Goal: Navigation & Orientation: Understand site structure

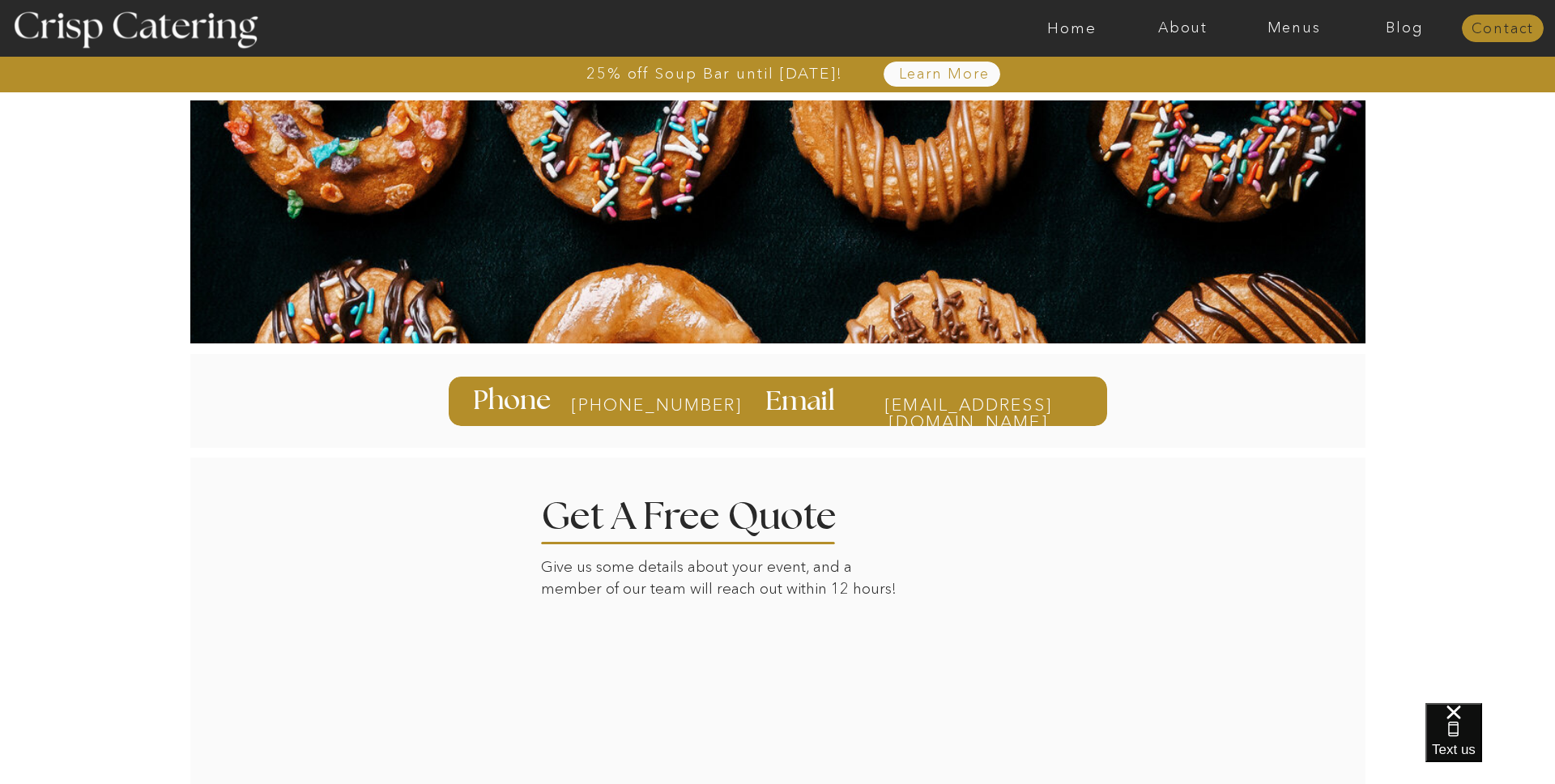
click at [1492, 30] on nav "Contact" at bounding box center [1502, 29] width 82 height 16
click at [1194, 28] on nav "About" at bounding box center [1183, 28] width 111 height 16
click at [1407, 28] on nav "Blog" at bounding box center [1405, 28] width 111 height 16
click at [1180, 28] on nav "About" at bounding box center [1183, 28] width 111 height 16
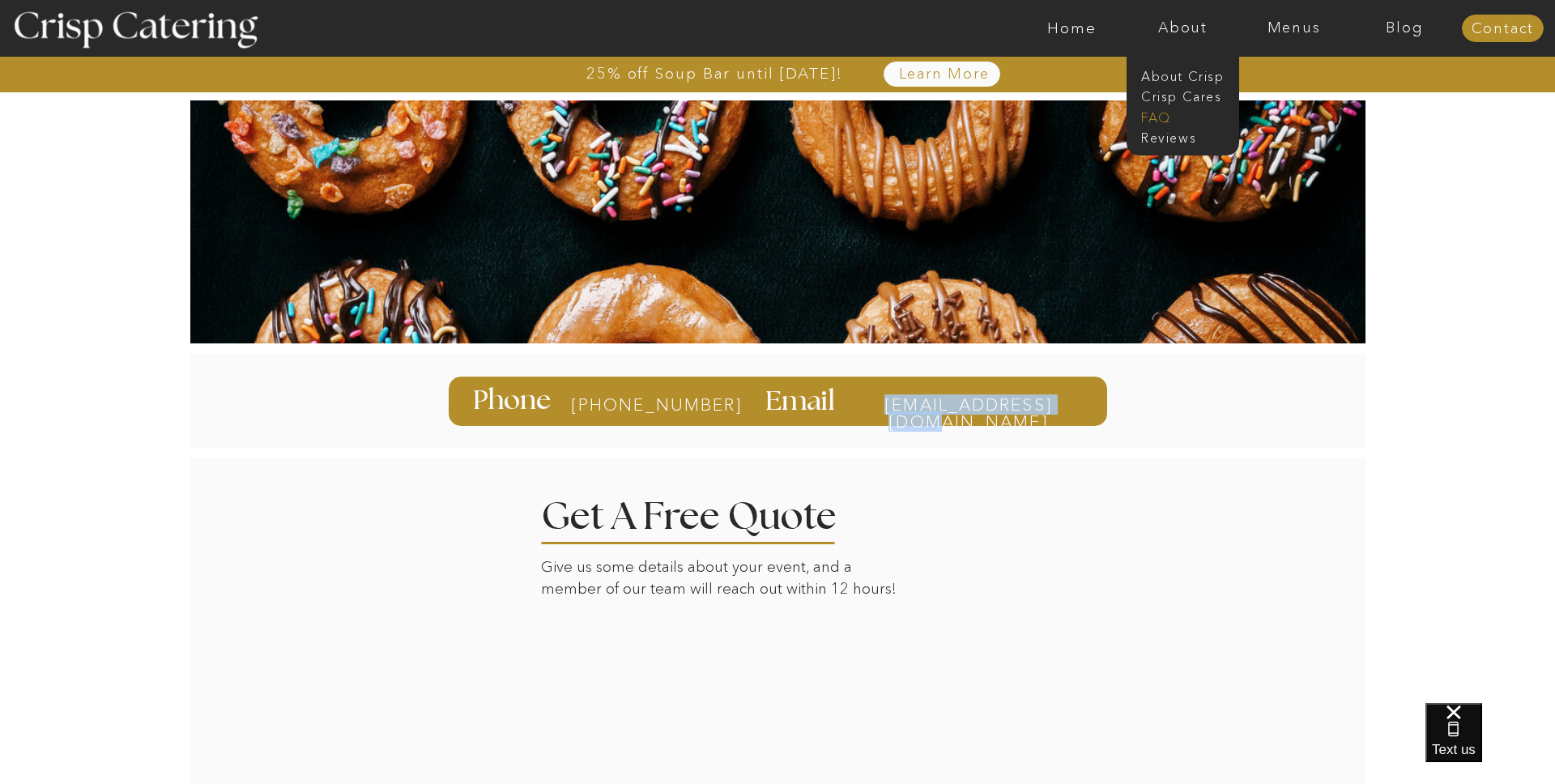
click at [1162, 115] on nav "faq" at bounding box center [1181, 116] width 81 height 15
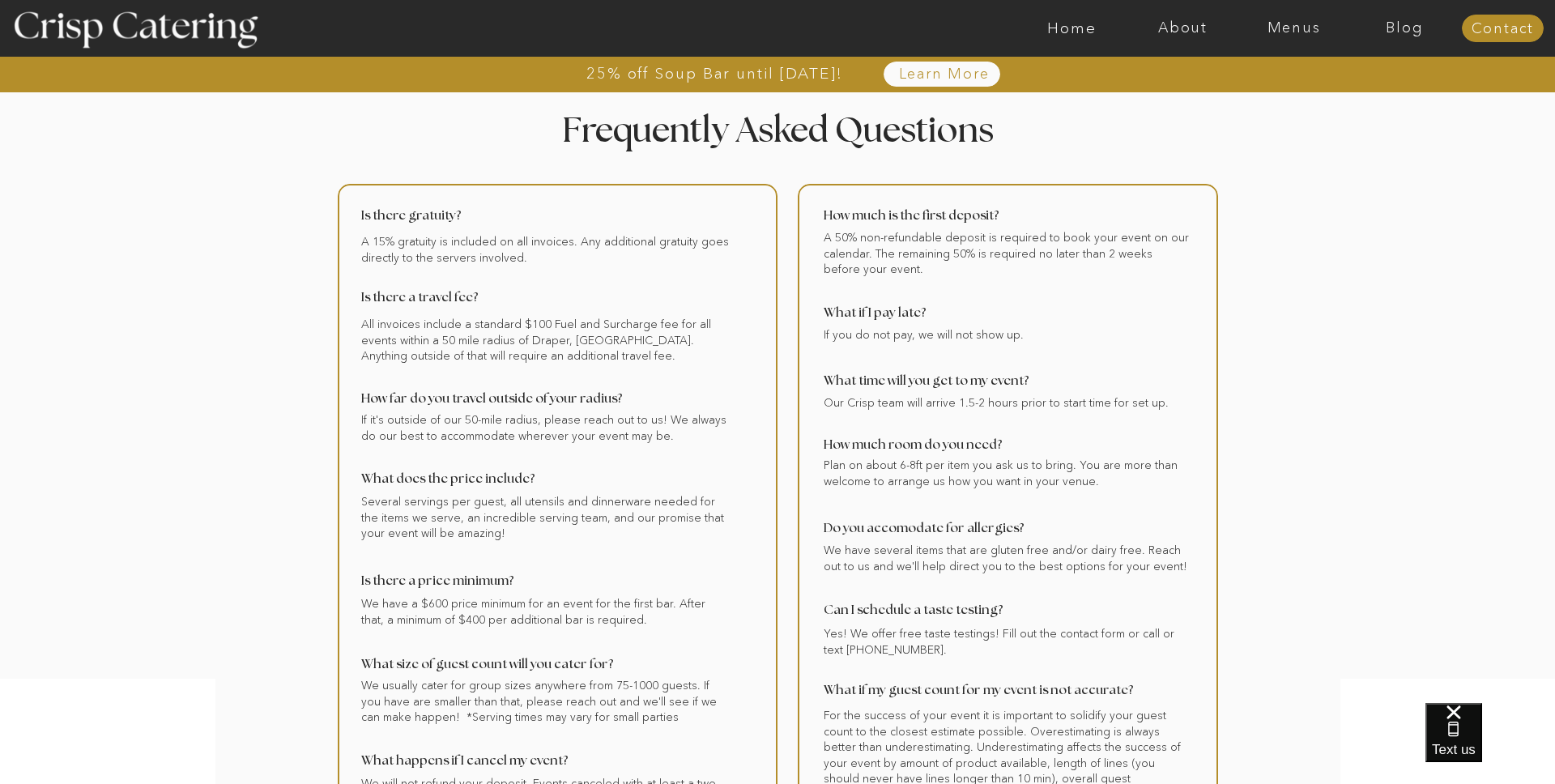
scroll to position [5, 0]
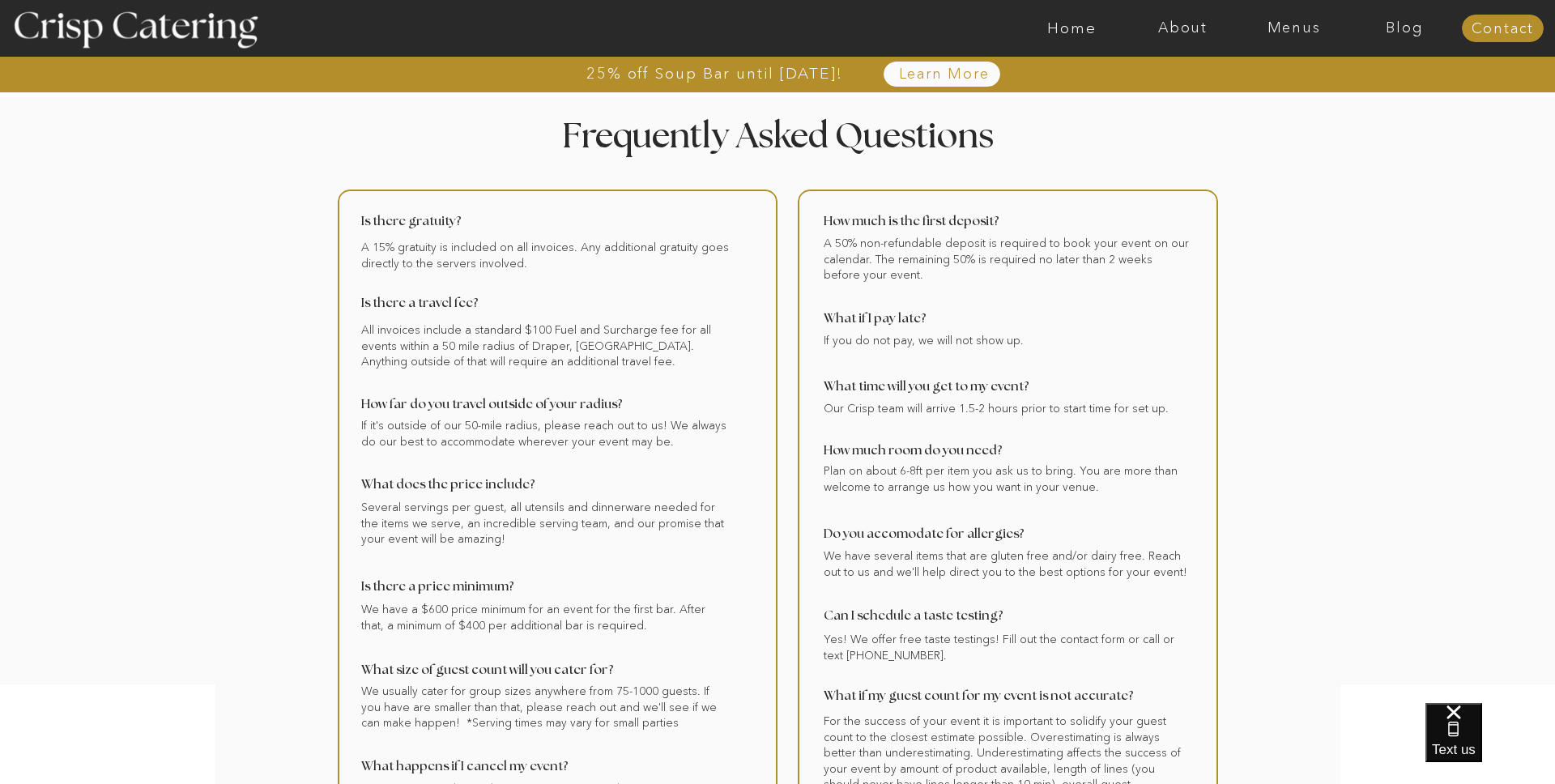
drag, startPoint x: 667, startPoint y: 359, endPoint x: 633, endPoint y: 327, distance: 46.7
click at [634, 325] on div at bounding box center [558, 521] width 440 height 663
drag, startPoint x: 585, startPoint y: 335, endPoint x: 582, endPoint y: 365, distance: 30.1
click at [581, 365] on div at bounding box center [558, 521] width 440 height 663
drag, startPoint x: 574, startPoint y: 348, endPoint x: 514, endPoint y: 349, distance: 60.0
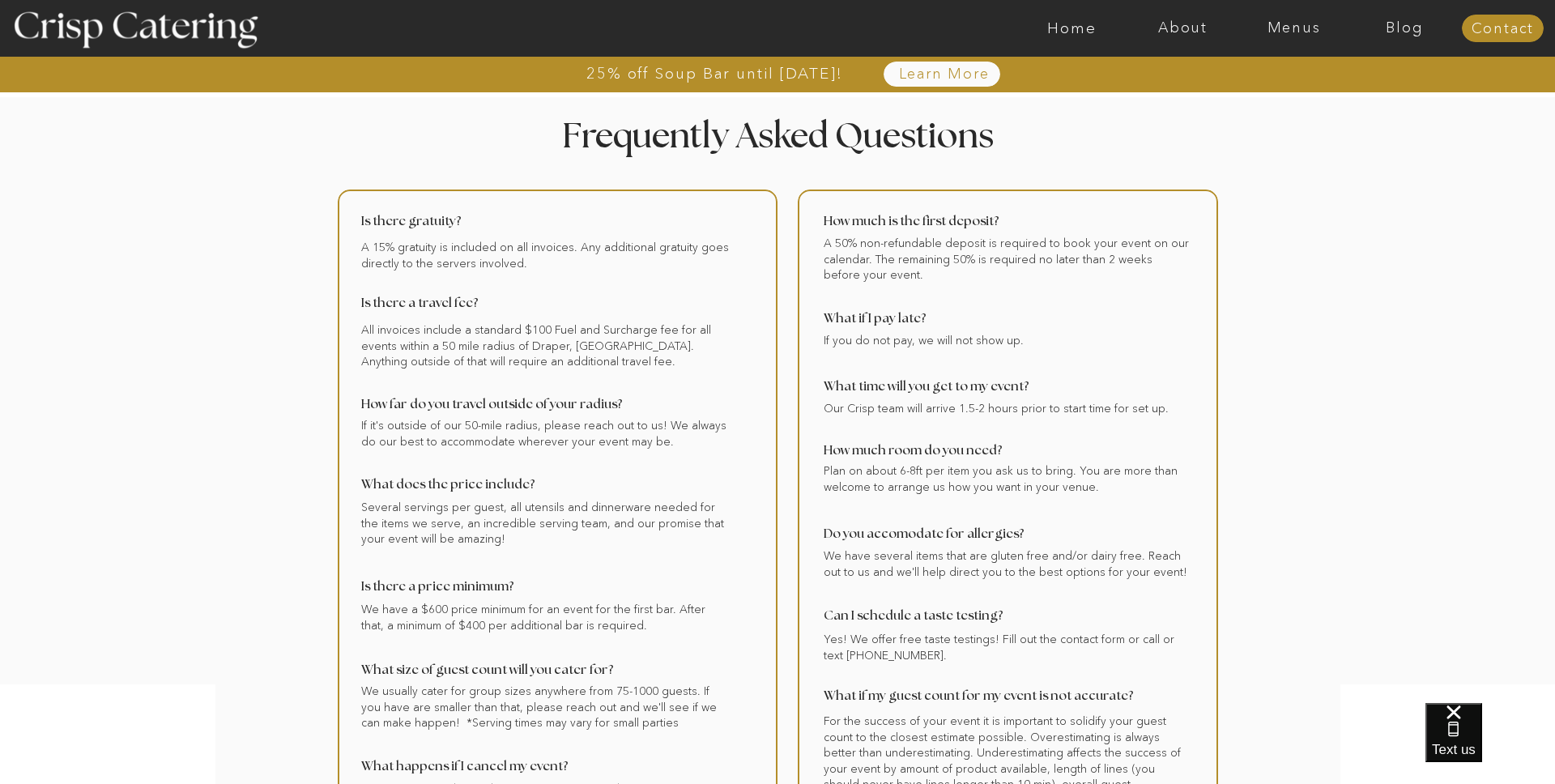
click at [514, 349] on div at bounding box center [558, 521] width 440 height 663
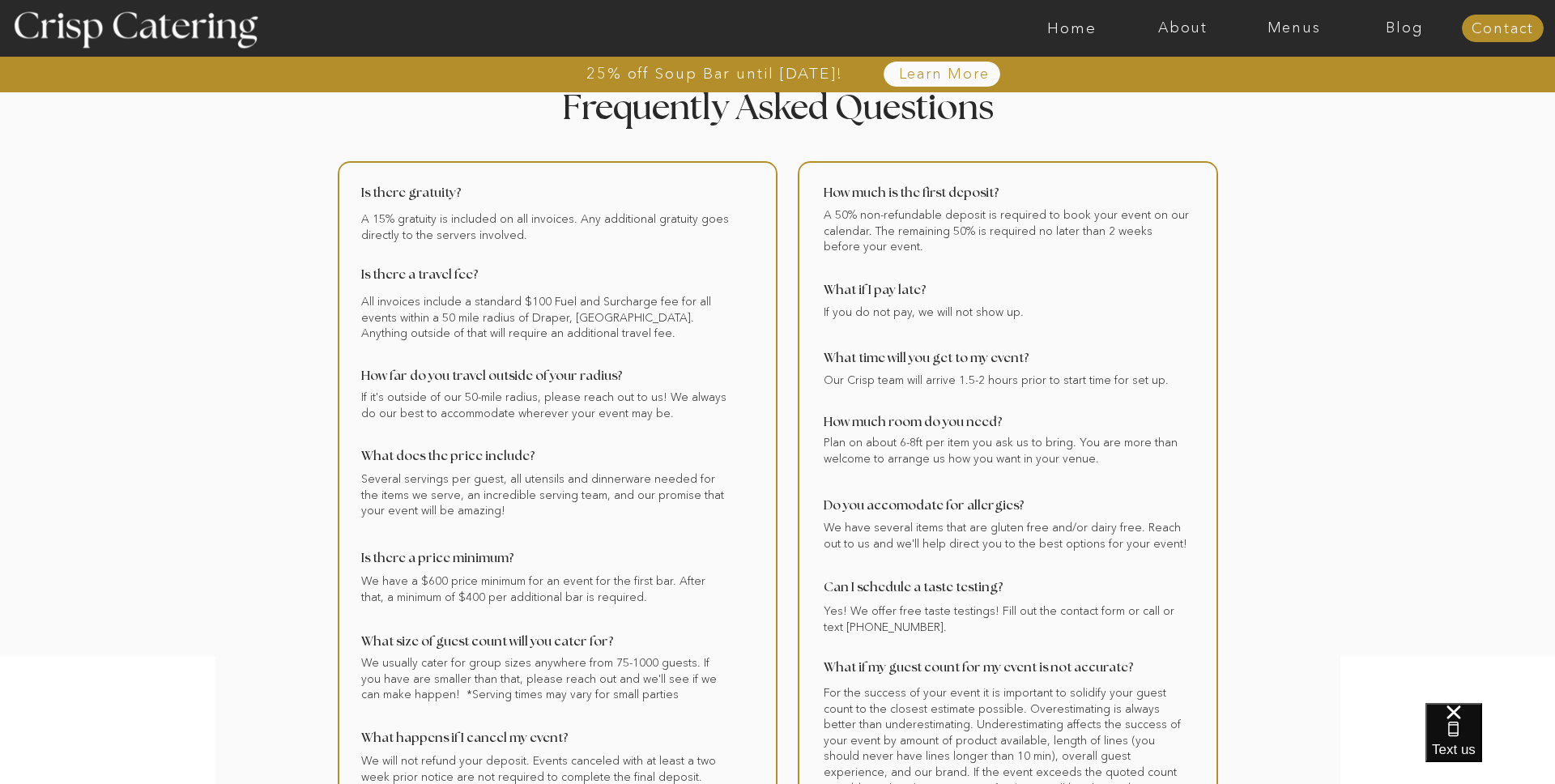
scroll to position [34, 0]
drag, startPoint x: 840, startPoint y: 280, endPoint x: 931, endPoint y: 326, distance: 102.0
click at [931, 326] on div at bounding box center [1008, 492] width 420 height 663
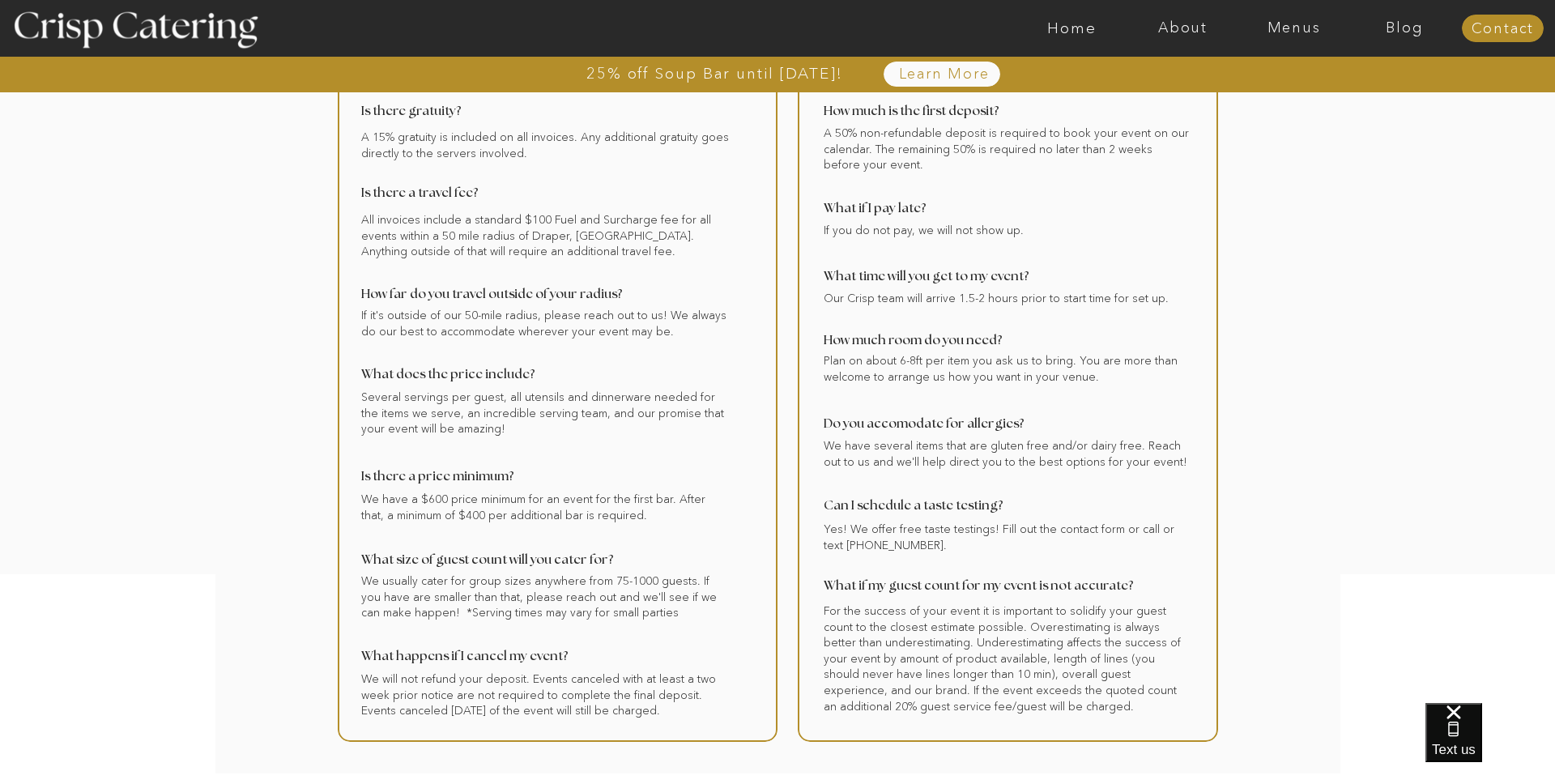
scroll to position [0, 0]
